Goal: Task Accomplishment & Management: Manage account settings

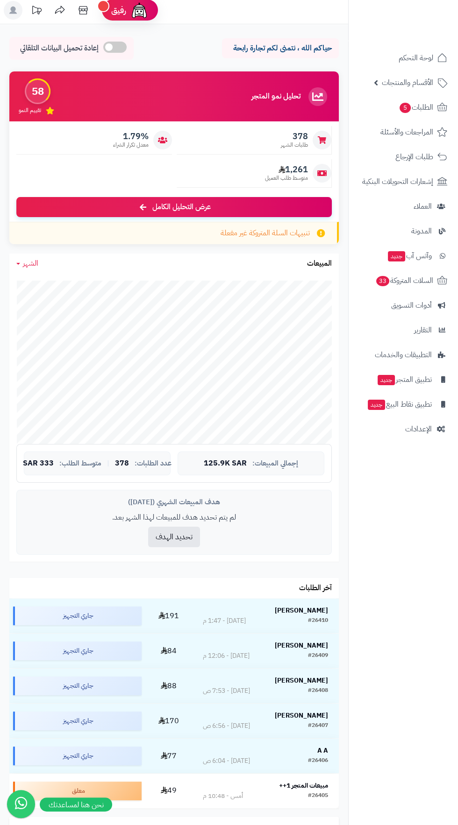
scroll to position [24, 0]
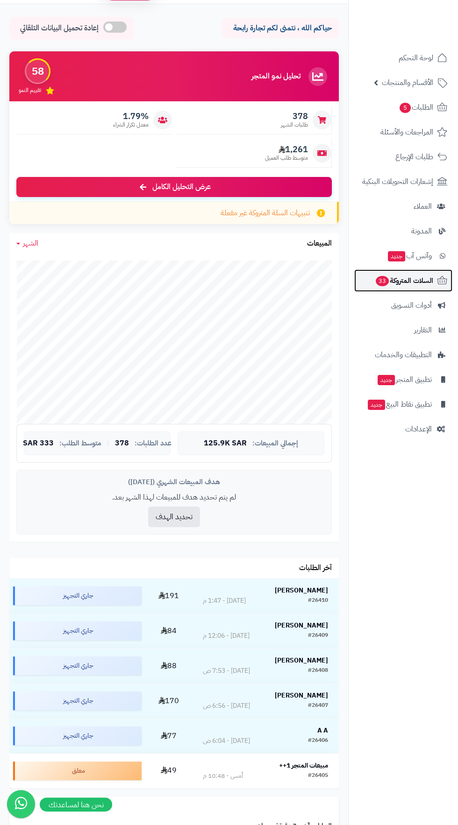
click at [416, 281] on span "السلات المتروكة 33" at bounding box center [403, 280] width 58 height 13
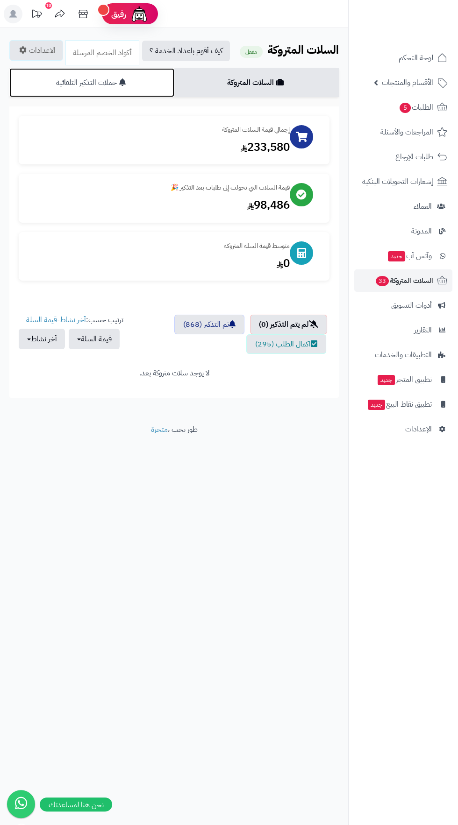
click at [138, 82] on link "حملات التذكير التلقائية" at bounding box center [91, 82] width 165 height 29
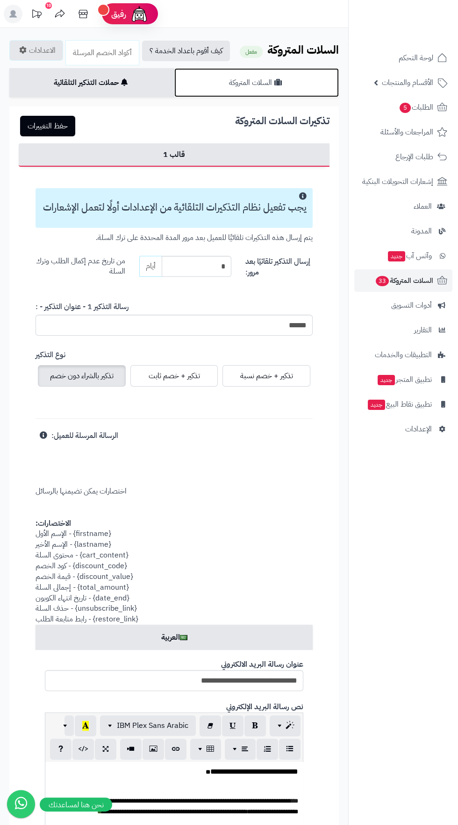
click at [298, 73] on link "السلات المتروكة" at bounding box center [256, 82] width 165 height 29
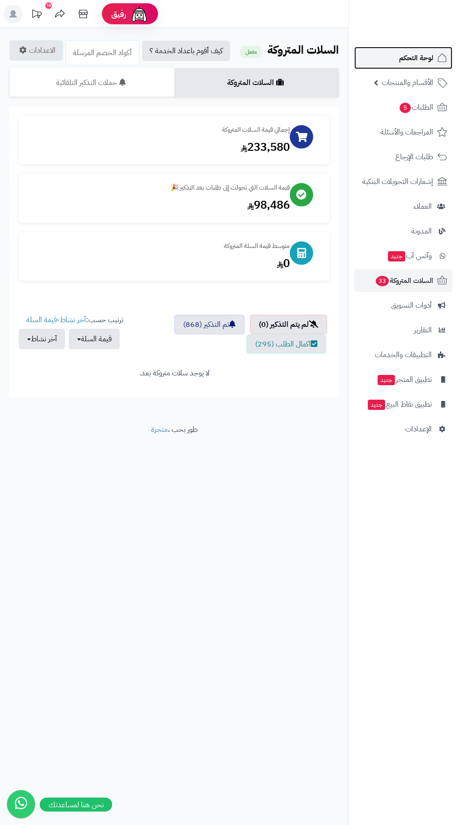
click at [425, 57] on span "لوحة التحكم" at bounding box center [416, 57] width 34 height 13
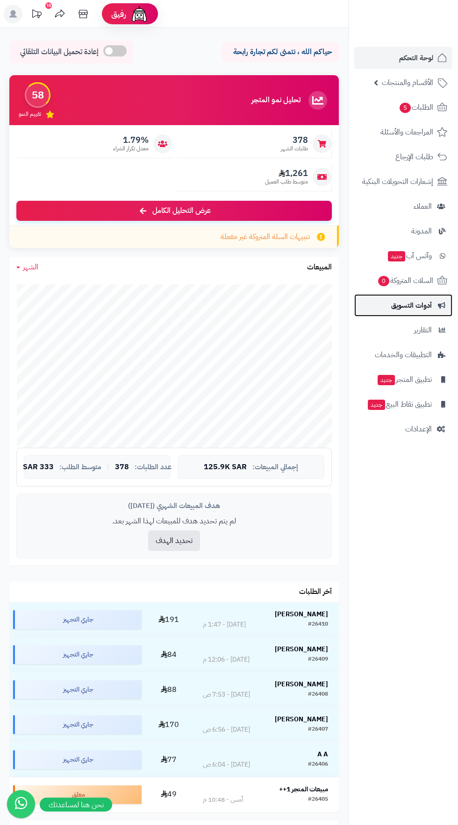
click at [424, 300] on span "أدوات التسويق" at bounding box center [411, 305] width 41 height 13
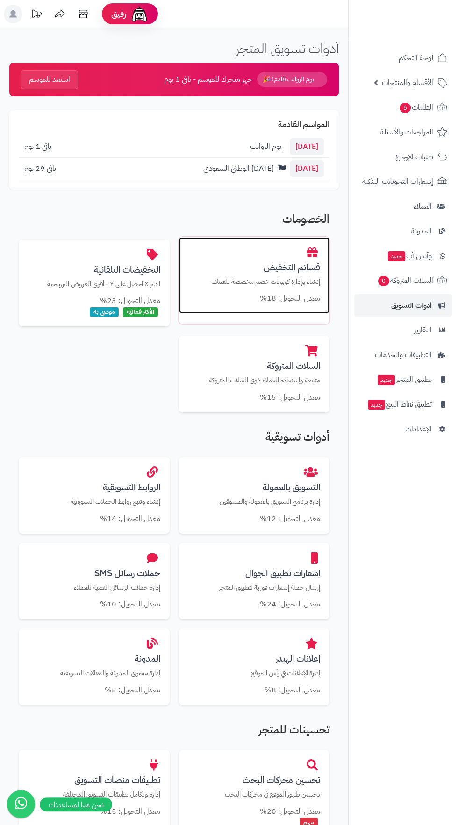
click at [299, 279] on p "إنشاء وإدارة كوبونات خصم مخصصة للعملاء" at bounding box center [254, 282] width 132 height 10
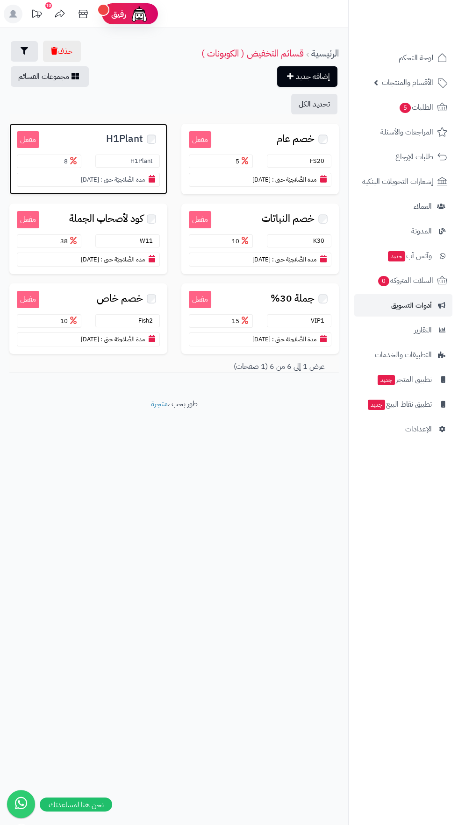
click at [112, 134] on span "H1Plant" at bounding box center [124, 139] width 37 height 11
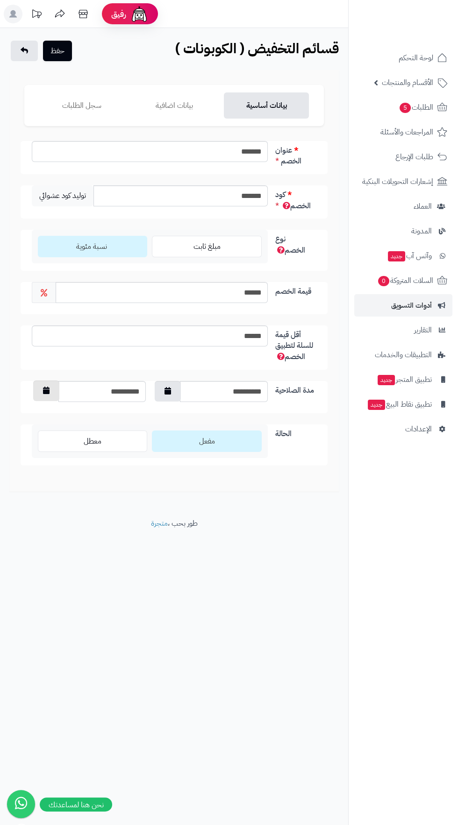
click at [43, 390] on icon "button" at bounding box center [46, 390] width 7 height 7
click at [40, 411] on th "›" at bounding box center [40, 412] width 17 height 14
click at [41, 408] on th "›" at bounding box center [40, 412] width 17 height 14
click at [73, 481] on td "25" at bounding box center [73, 482] width 17 height 14
type input "**********"
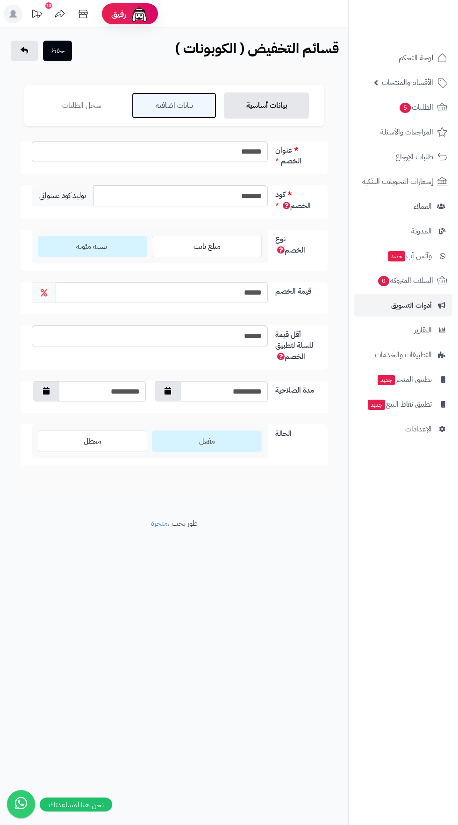
click at [182, 105] on link "بيانات اضافية" at bounding box center [174, 105] width 85 height 26
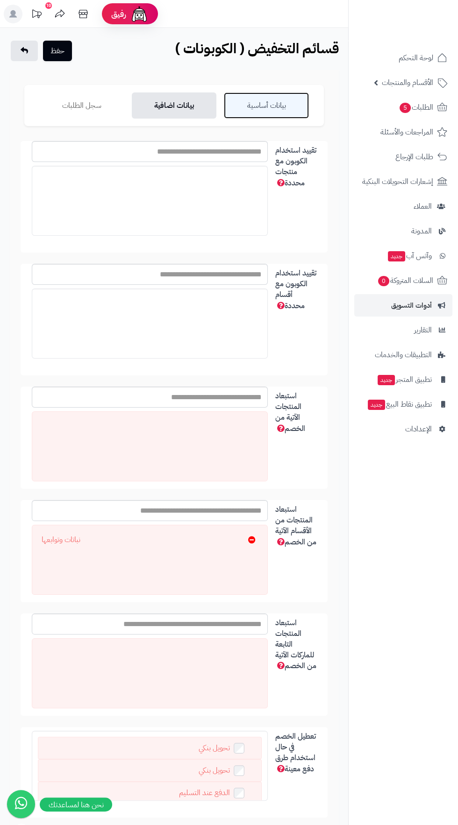
click at [282, 103] on link "بيانات أساسية" at bounding box center [266, 105] width 85 height 26
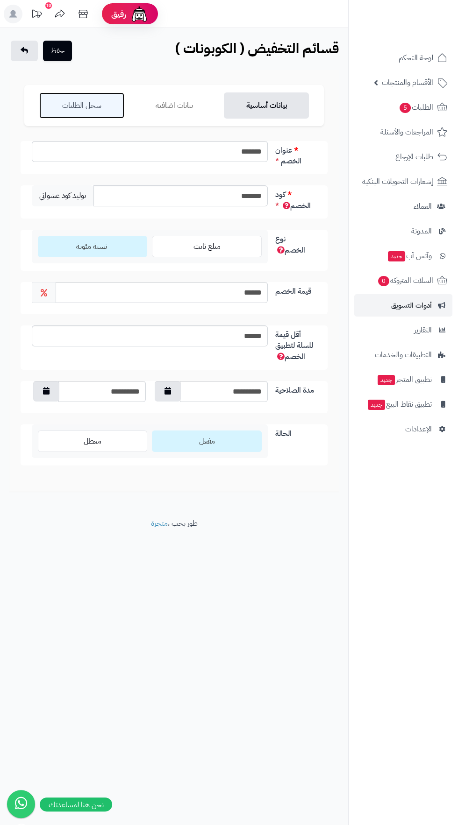
click at [96, 101] on link "سجل الطلبات" at bounding box center [81, 105] width 85 height 26
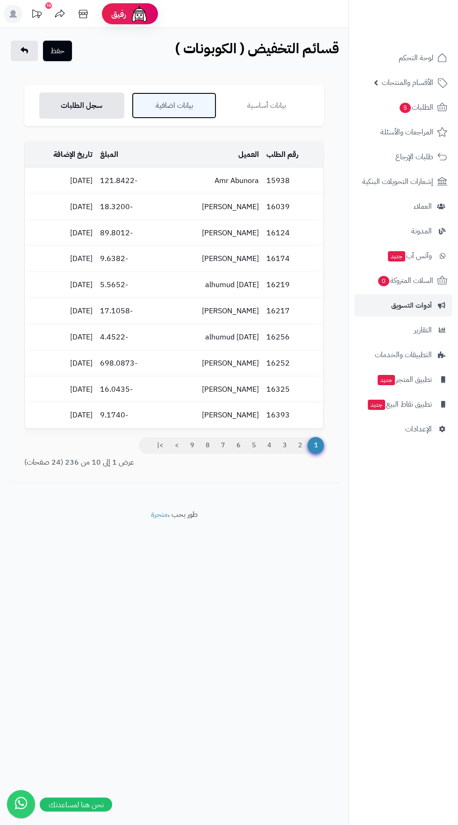
click at [191, 104] on link "بيانات اضافية" at bounding box center [174, 105] width 85 height 26
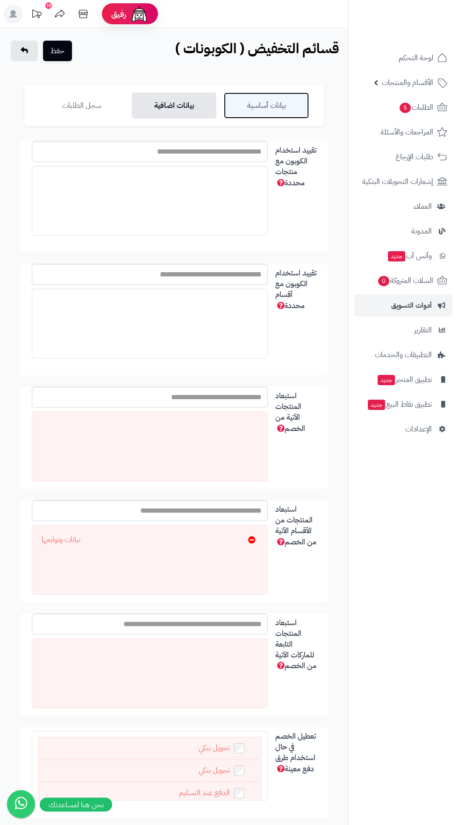
click at [278, 93] on link "بيانات أساسية" at bounding box center [266, 105] width 85 height 26
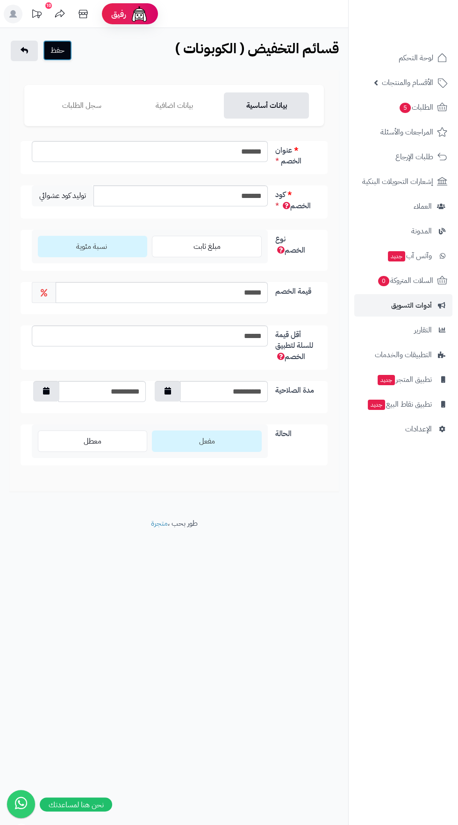
click at [63, 50] on button "حفظ" at bounding box center [57, 50] width 29 height 21
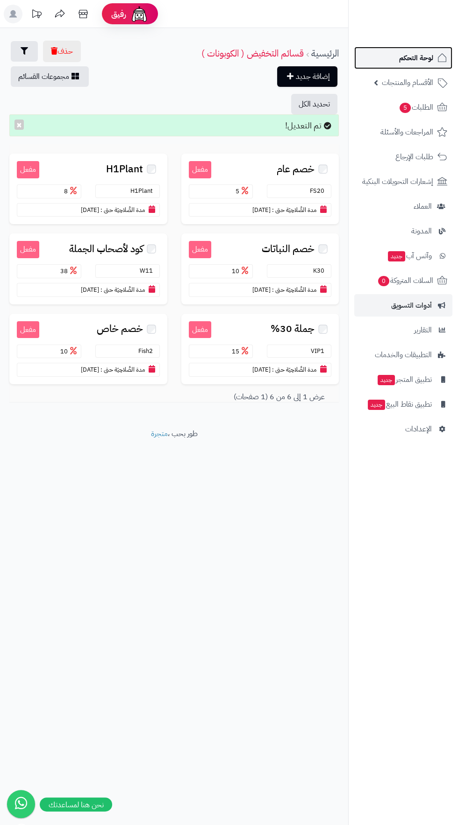
click at [422, 54] on span "لوحة التحكم" at bounding box center [416, 57] width 34 height 13
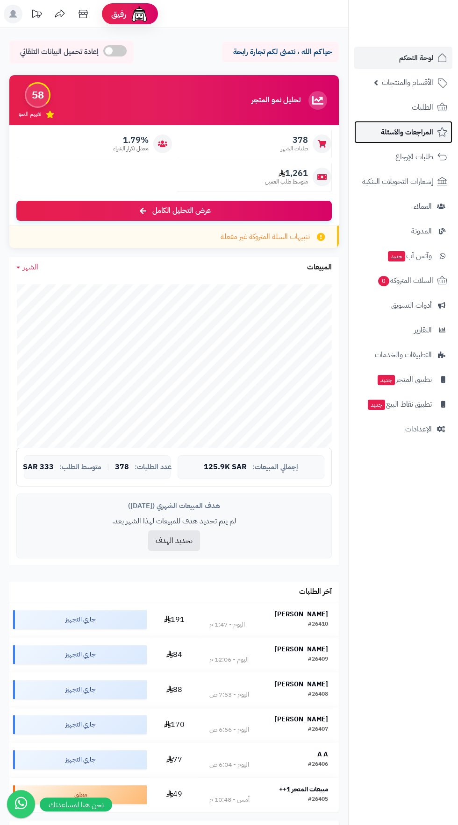
click at [404, 127] on span "المراجعات والأسئلة" at bounding box center [406, 132] width 52 height 13
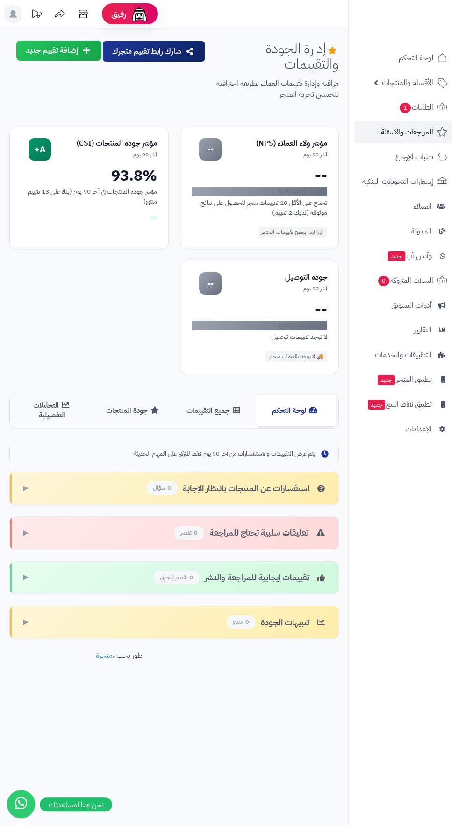
click at [417, 40] on div at bounding box center [403, 20] width 110 height 41
click at [421, 52] on span "لوحة التحكم" at bounding box center [416, 57] width 34 height 13
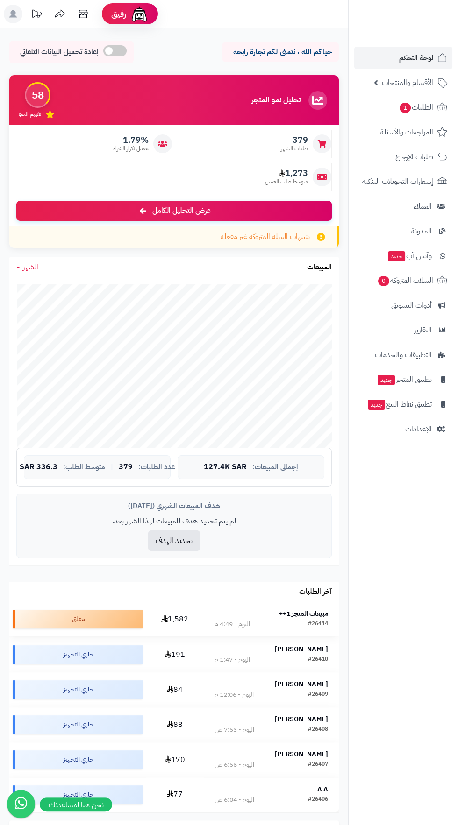
click at [313, 612] on strong "مبيعات المتجر 1++" at bounding box center [303, 614] width 49 height 10
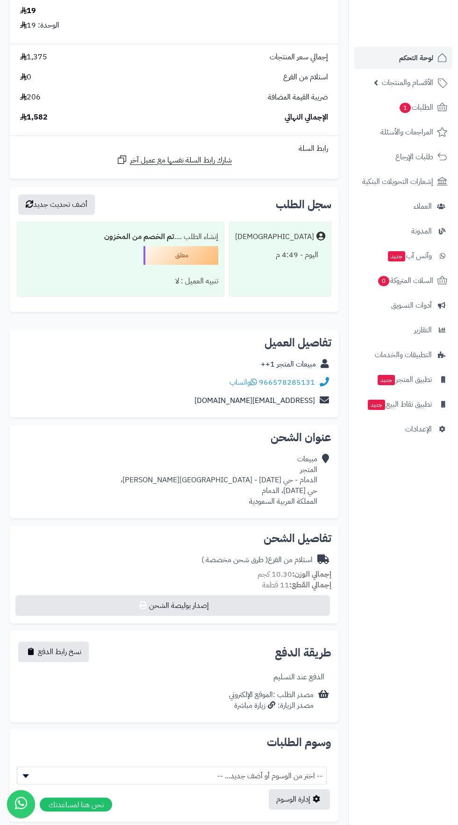
scroll to position [796, 0]
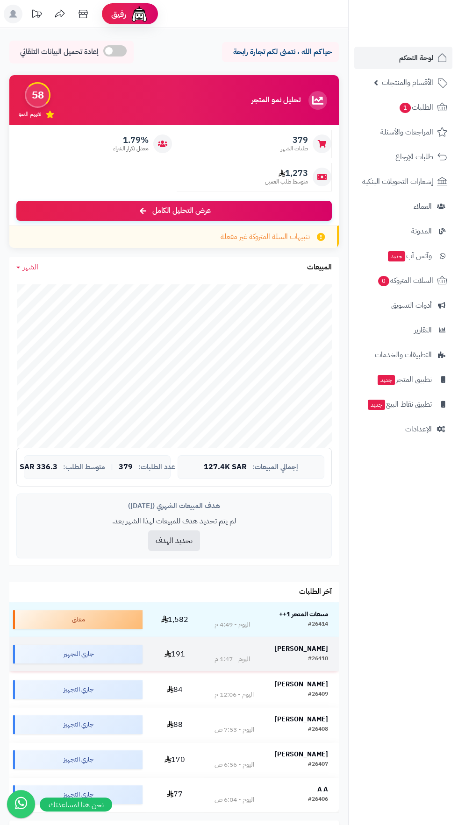
click at [317, 644] on strong "ممدوح الرويلي" at bounding box center [301, 649] width 53 height 10
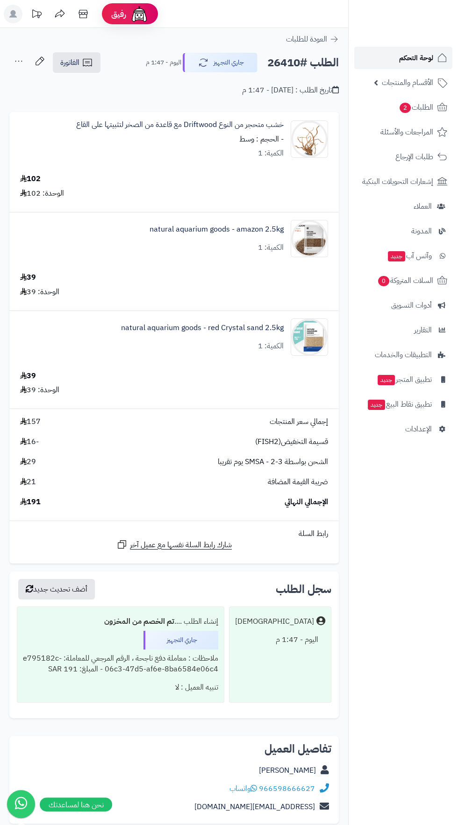
click at [414, 57] on span "لوحة التحكم" at bounding box center [416, 57] width 34 height 13
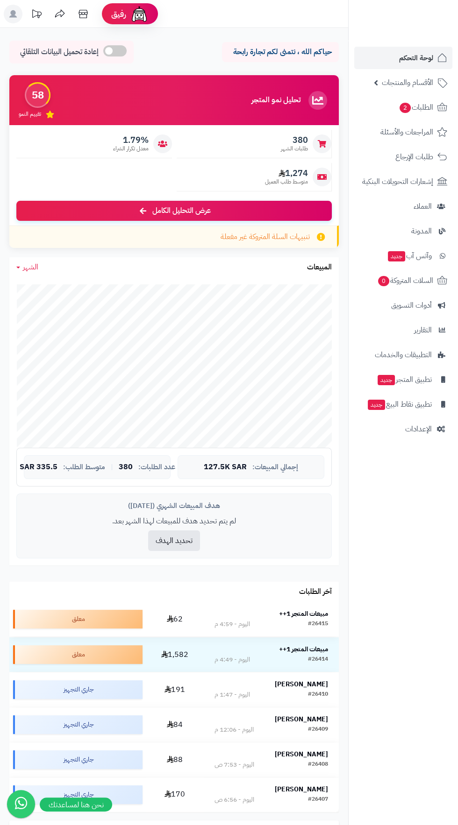
click at [308, 602] on td "مبيعات المتجر 1++ #26415 اليوم - 4:59 م" at bounding box center [271, 619] width 135 height 35
